Goal: Task Accomplishment & Management: Manage account settings

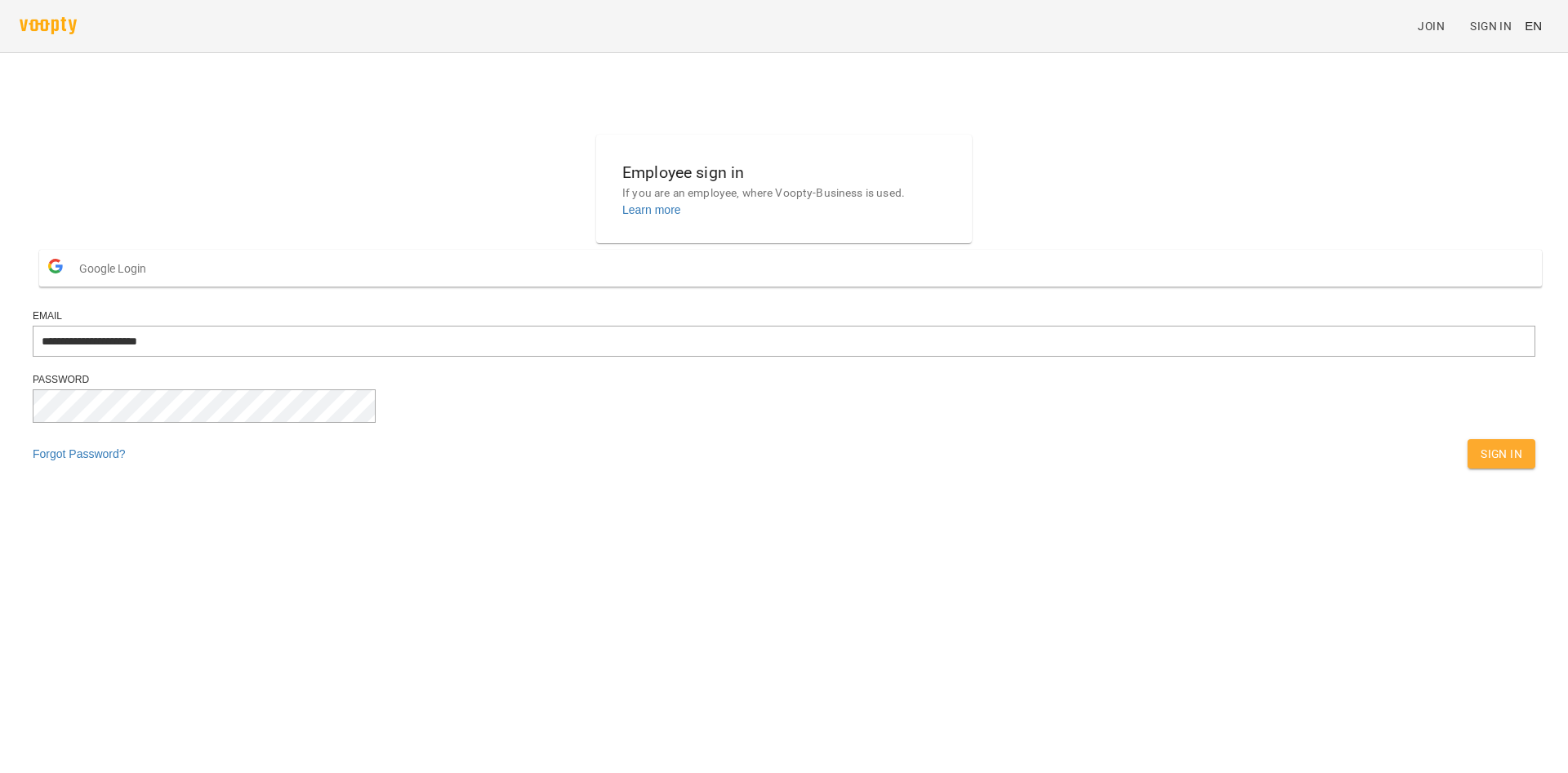
click at [1464, 472] on div "Sign In" at bounding box center [1501, 454] width 75 height 36
click at [1468, 468] on button "Sign In" at bounding box center [1501, 453] width 68 height 30
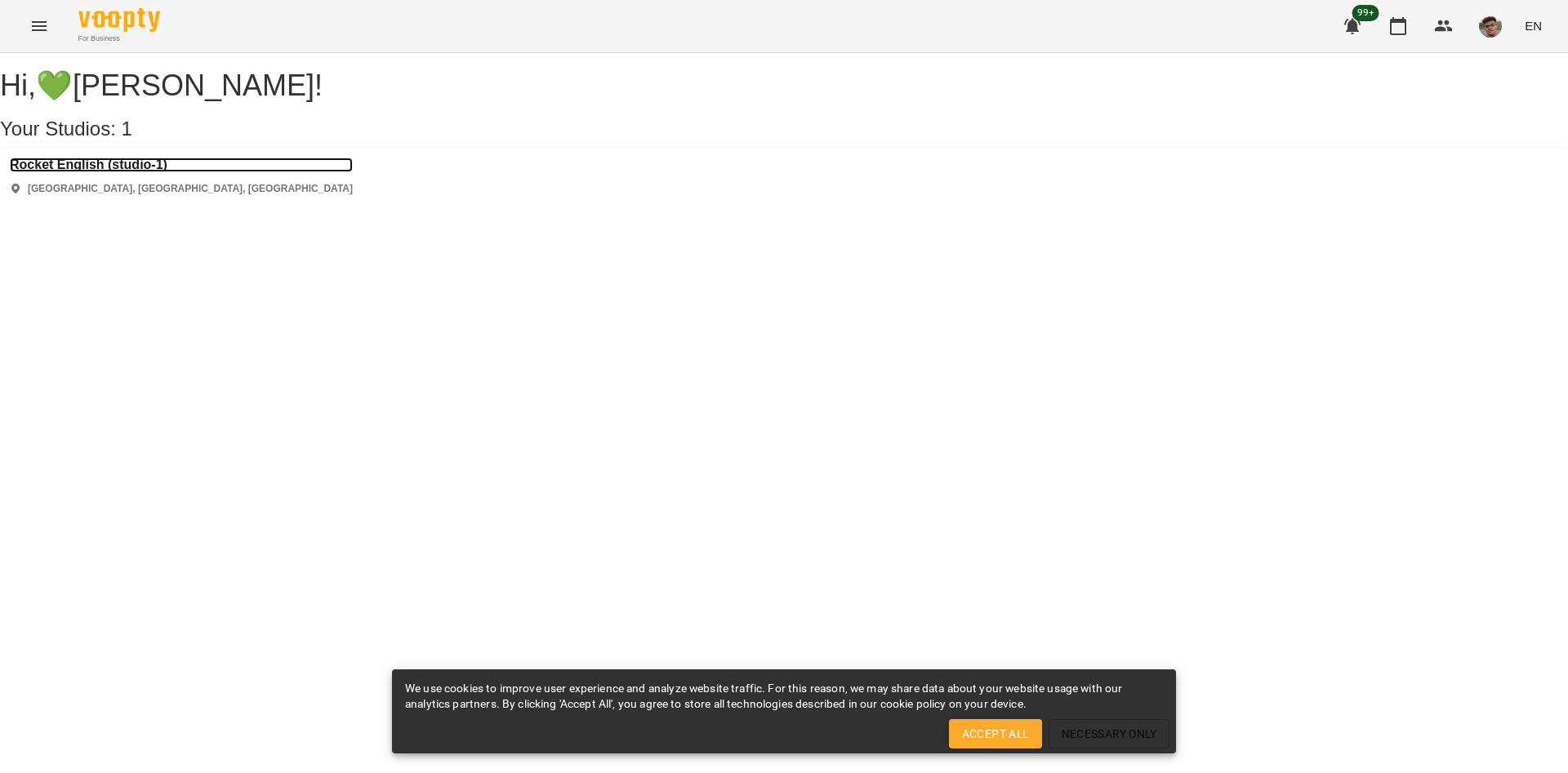
click at [140, 172] on h3 "Rocket English (studio-1)" at bounding box center [181, 164] width 343 height 14
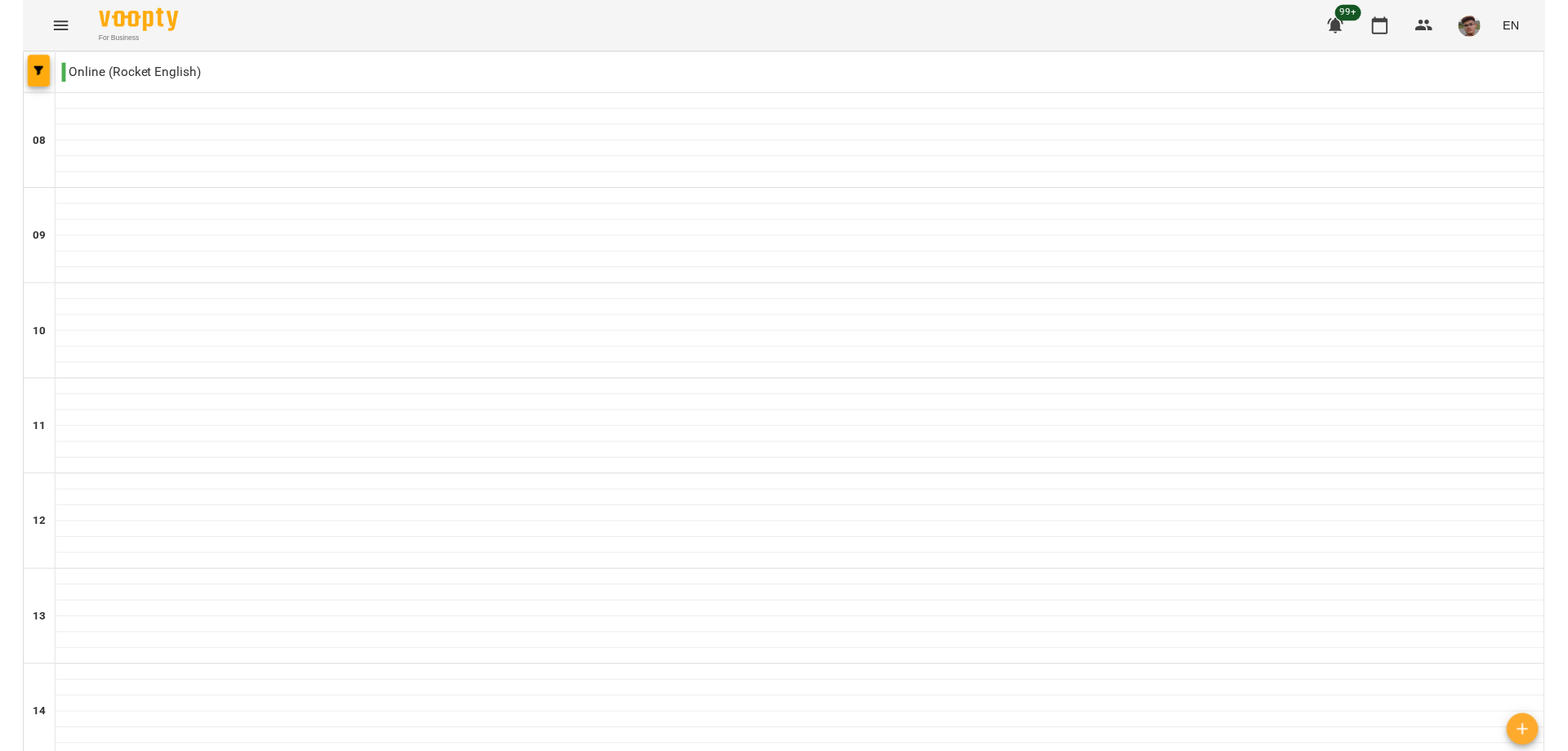
scroll to position [803, 0]
